Goal: Navigation & Orientation: Understand site structure

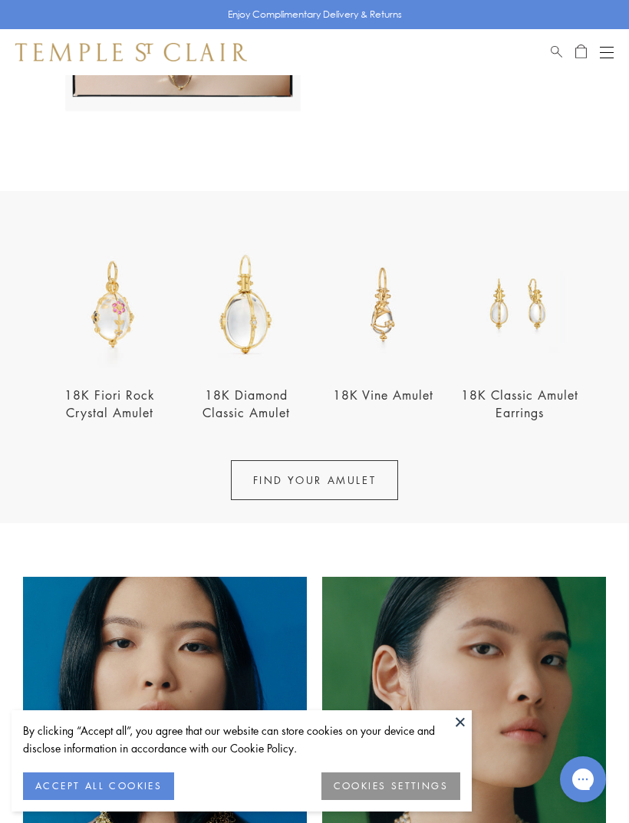
scroll to position [489, 0]
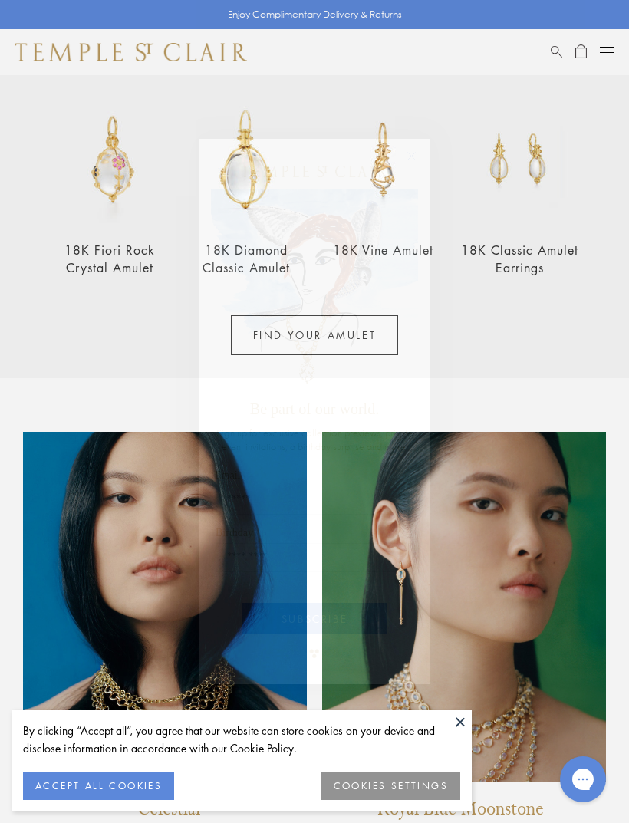
click at [403, 166] on icon "Close dialog" at bounding box center [411, 156] width 19 height 19
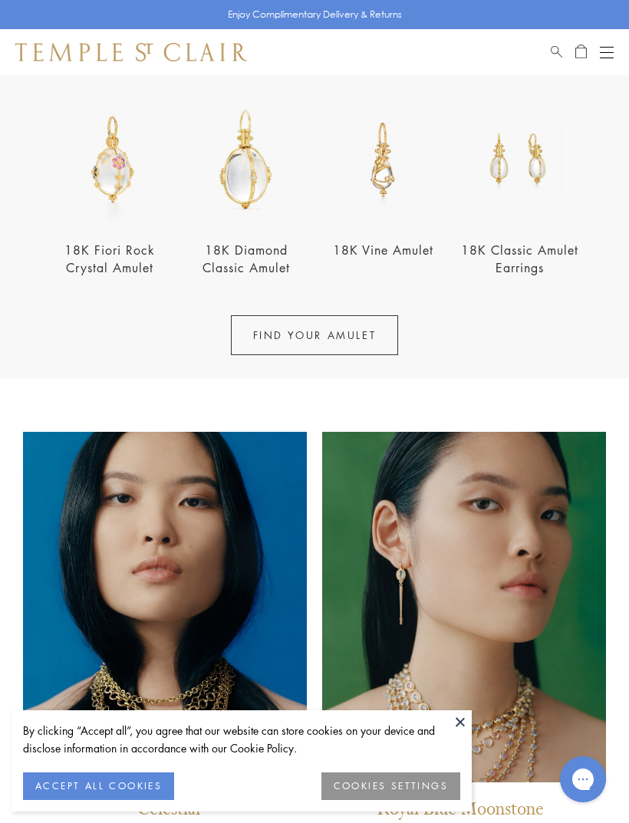
click at [455, 733] on button at bounding box center [460, 721] width 23 height 23
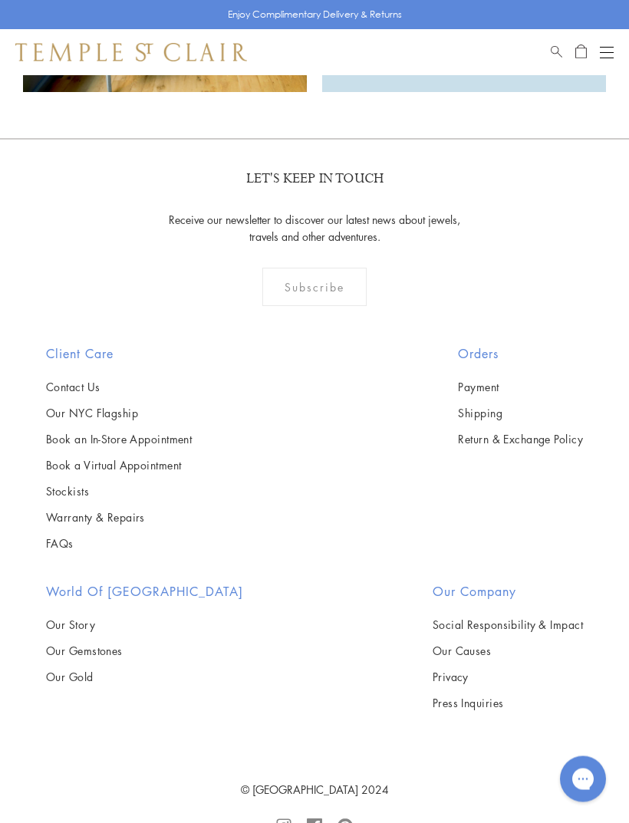
scroll to position [2150, 0]
click at [82, 495] on link "Stockists" at bounding box center [119, 490] width 146 height 17
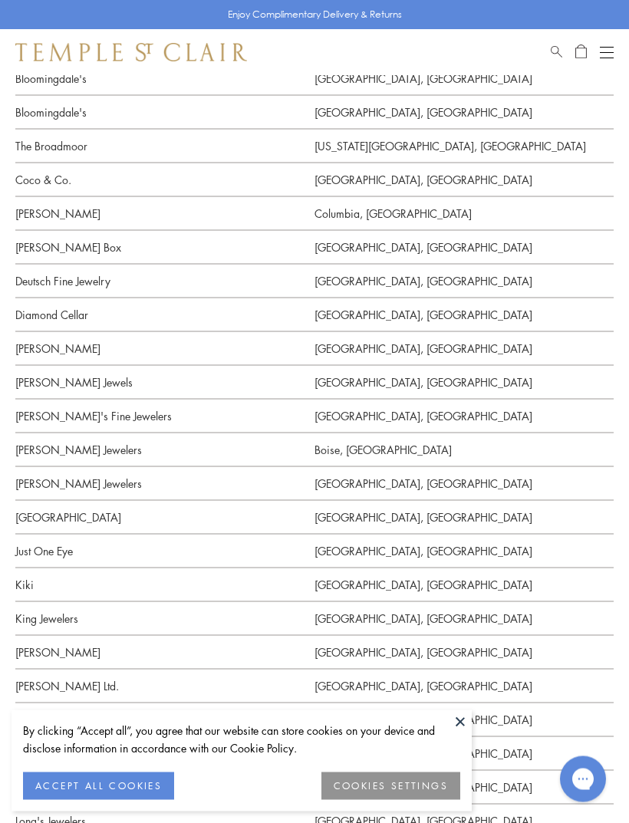
scroll to position [1426, 0]
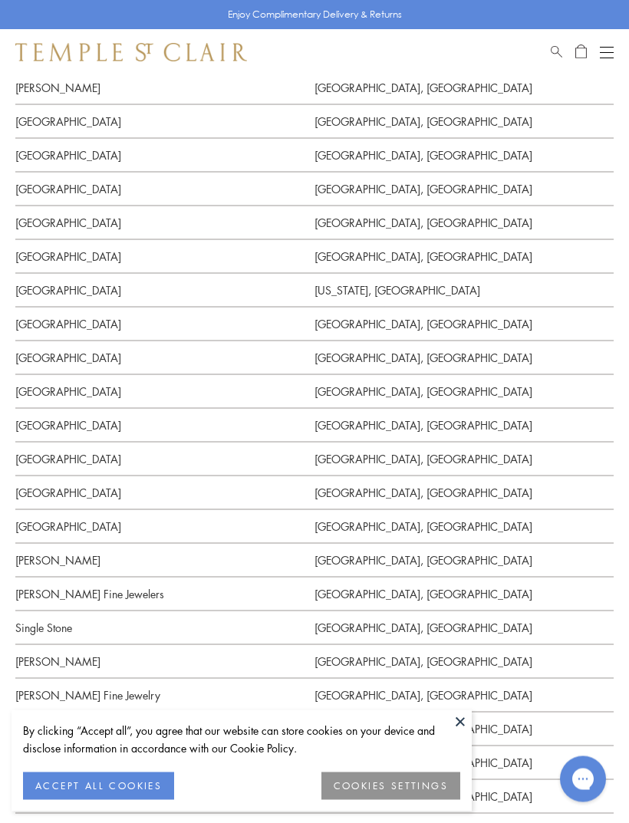
click at [459, 733] on button at bounding box center [460, 721] width 23 height 23
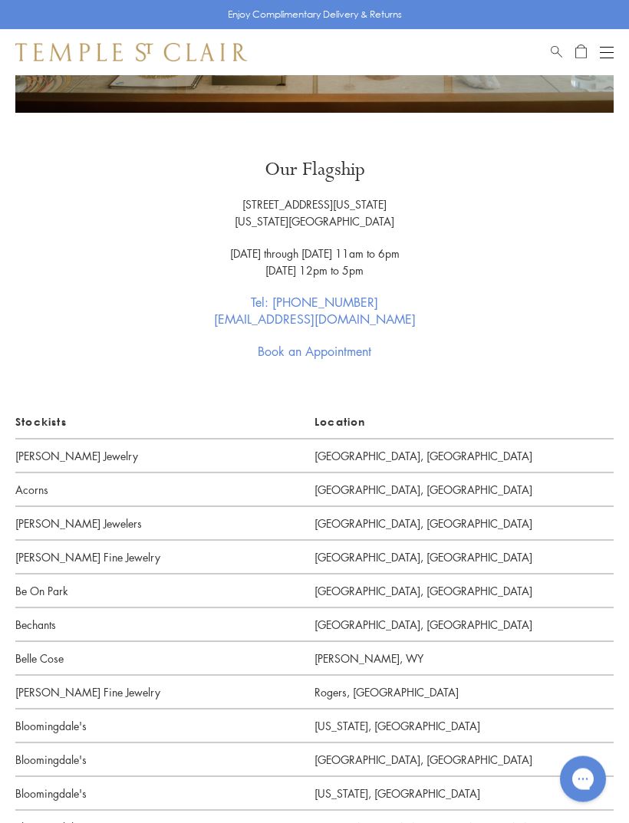
scroll to position [0, 0]
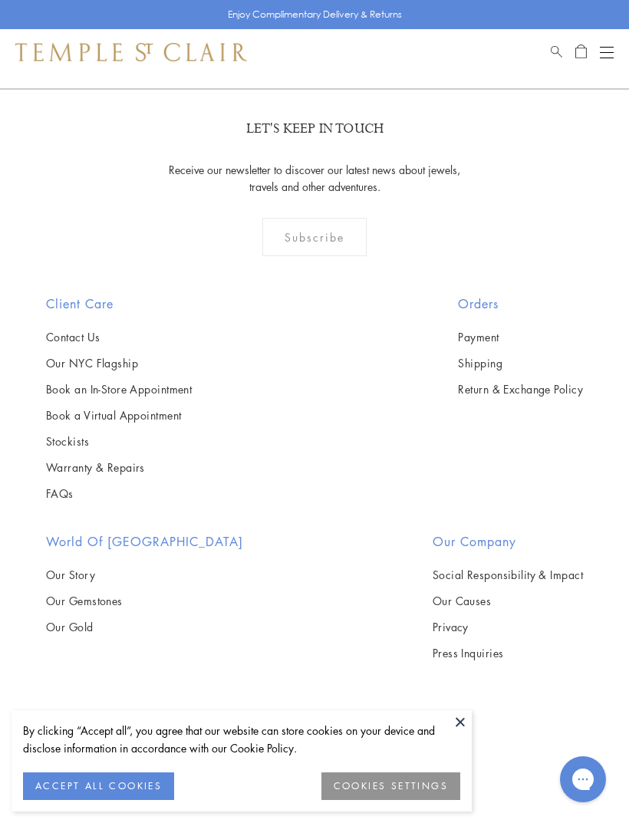
click at [87, 580] on link "Our Story" at bounding box center [144, 574] width 197 height 17
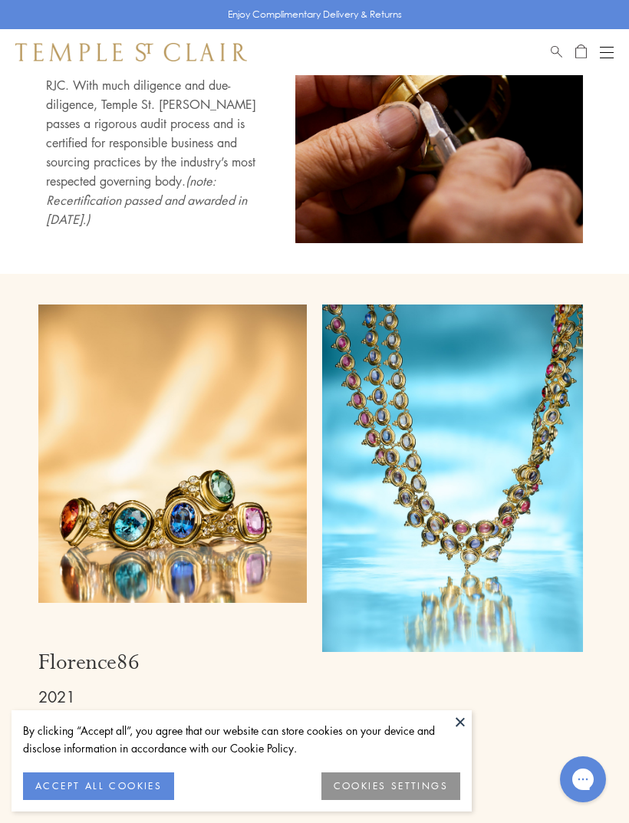
scroll to position [6268, 0]
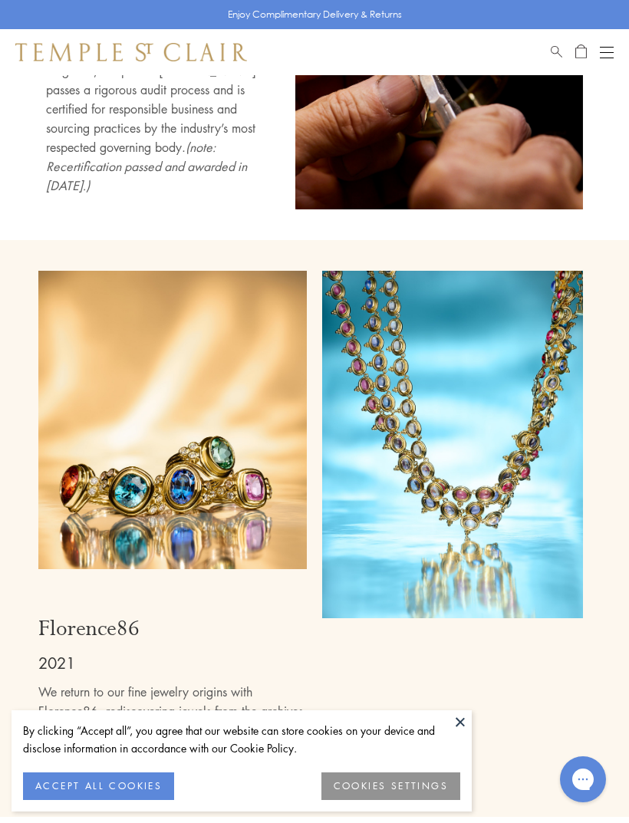
click at [459, 733] on button at bounding box center [460, 721] width 23 height 23
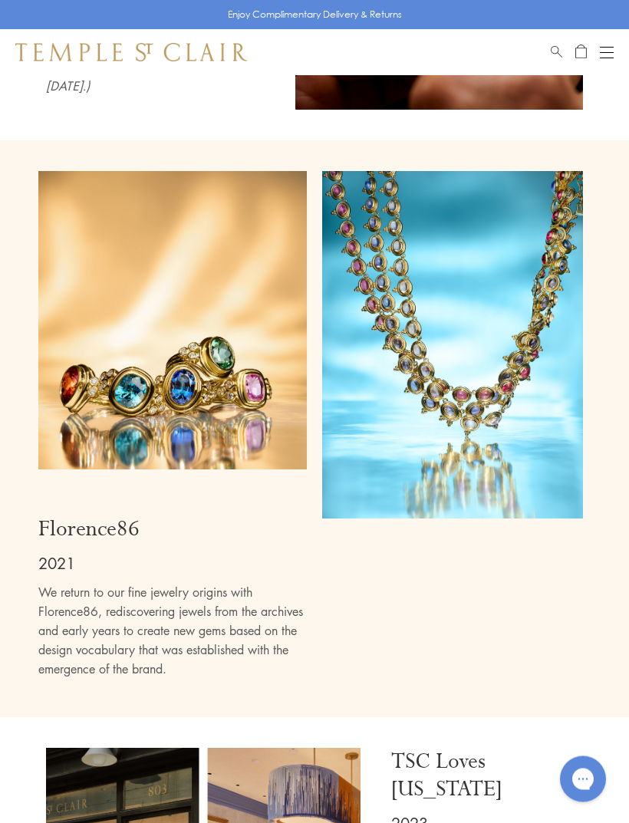
scroll to position [6191, 0]
